Goal: Find specific page/section: Find specific page/section

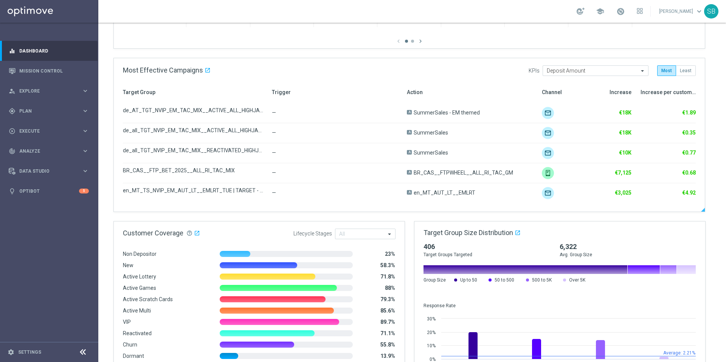
scroll to position [375, 0]
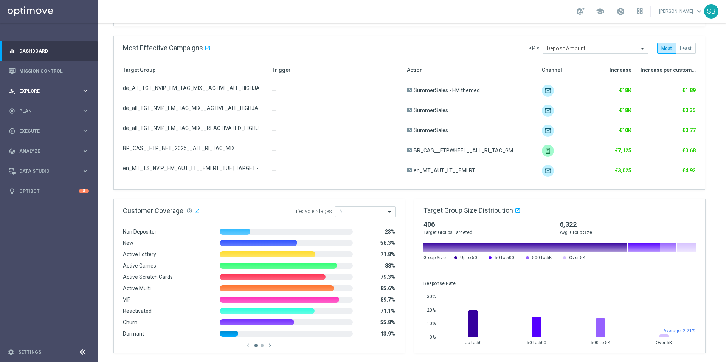
click at [31, 93] on span "Explore" at bounding box center [50, 91] width 62 height 5
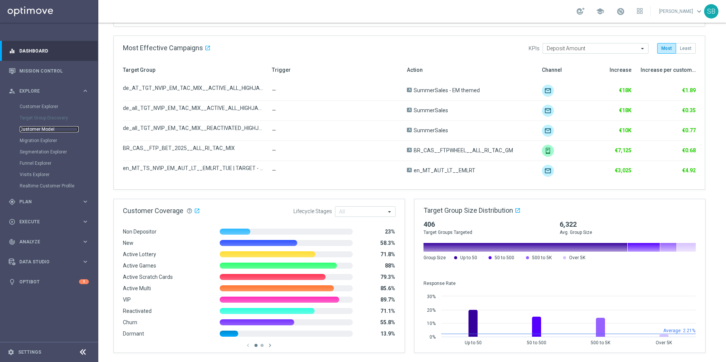
click at [45, 132] on link "Customer Model" at bounding box center [49, 129] width 59 height 6
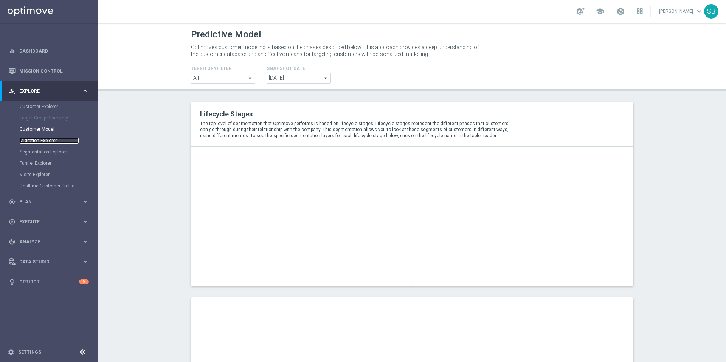
click at [42, 141] on link "Migration Explorer" at bounding box center [49, 141] width 59 height 6
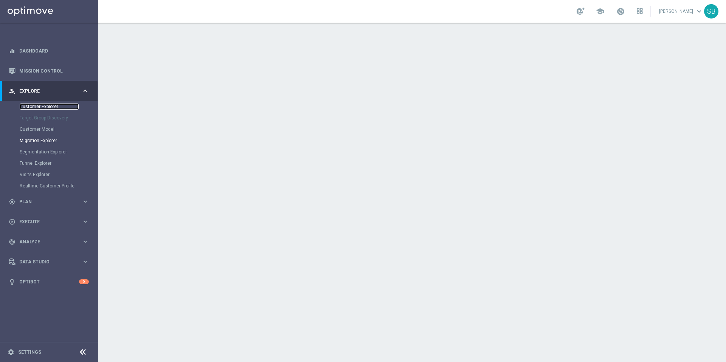
click at [41, 109] on link "Customer Explorer" at bounding box center [49, 107] width 59 height 6
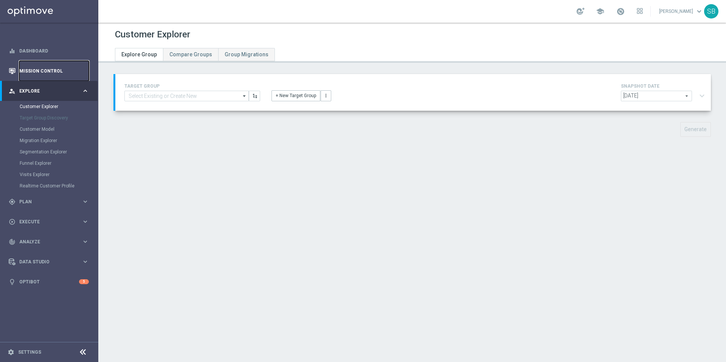
click at [46, 73] on link "Mission Control" at bounding box center [54, 71] width 70 height 20
